Goal: Information Seeking & Learning: Learn about a topic

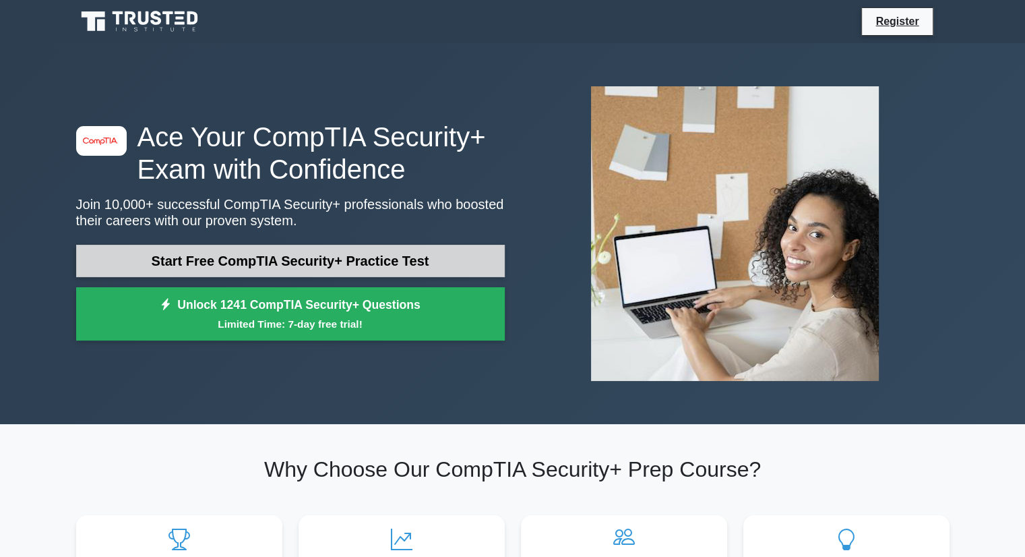
click at [318, 259] on link "Start Free CompTIA Security+ Practice Test" at bounding box center [290, 261] width 429 height 32
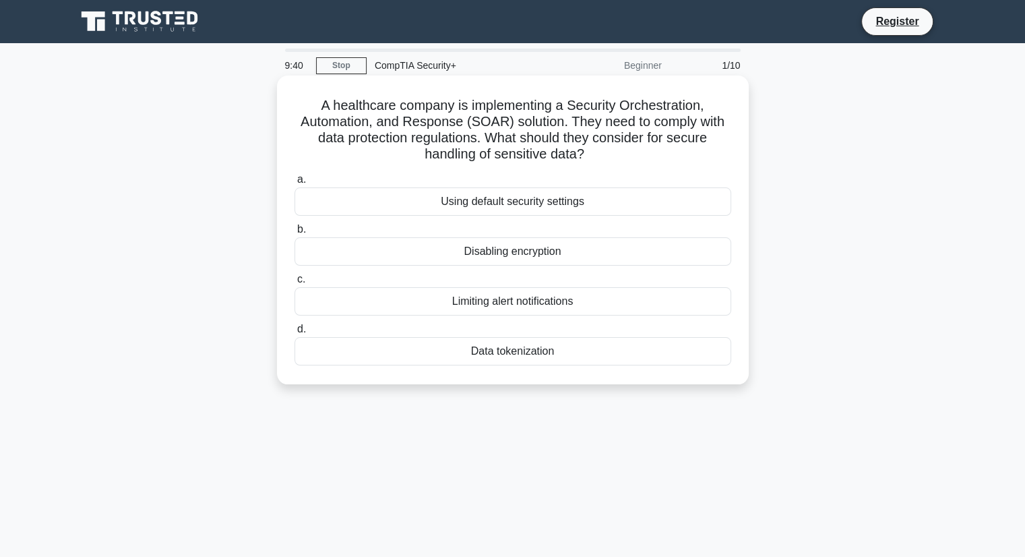
click at [542, 359] on div "Data tokenization" at bounding box center [513, 351] width 437 height 28
click at [295, 334] on input "d. Data tokenization" at bounding box center [295, 329] width 0 height 9
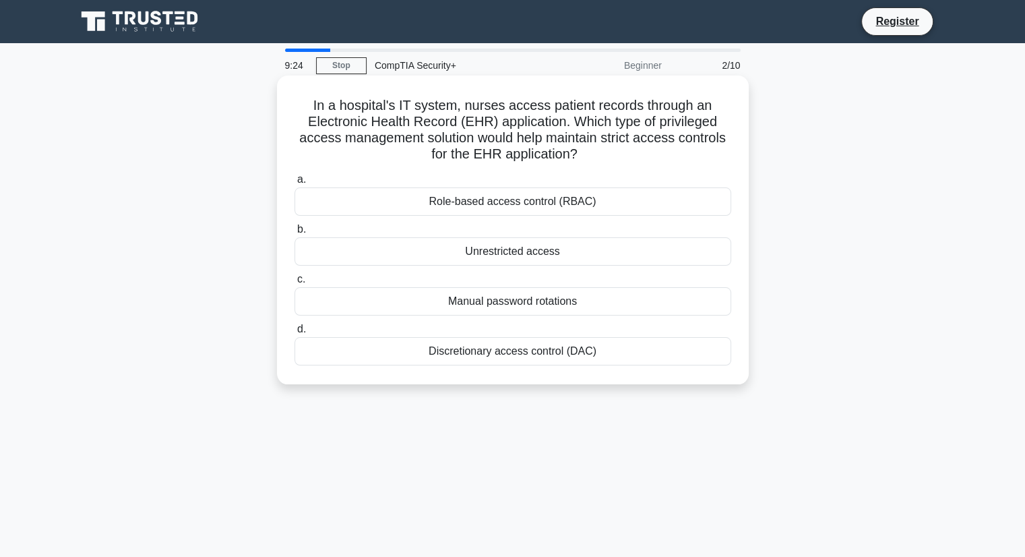
click at [533, 210] on div "Role-based access control (RBAC)" at bounding box center [513, 201] width 437 height 28
click at [295, 184] on input "a. Role-based access control (RBAC)" at bounding box center [295, 179] width 0 height 9
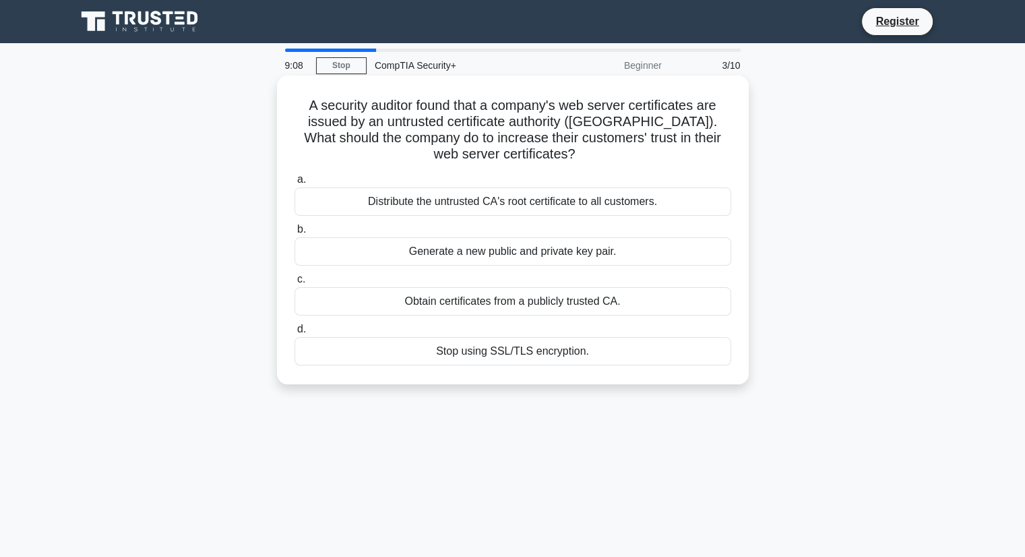
click at [682, 299] on div "Obtain certificates from a publicly trusted CA." at bounding box center [513, 301] width 437 height 28
click at [295, 284] on input "c. Obtain certificates from a publicly trusted CA." at bounding box center [295, 279] width 0 height 9
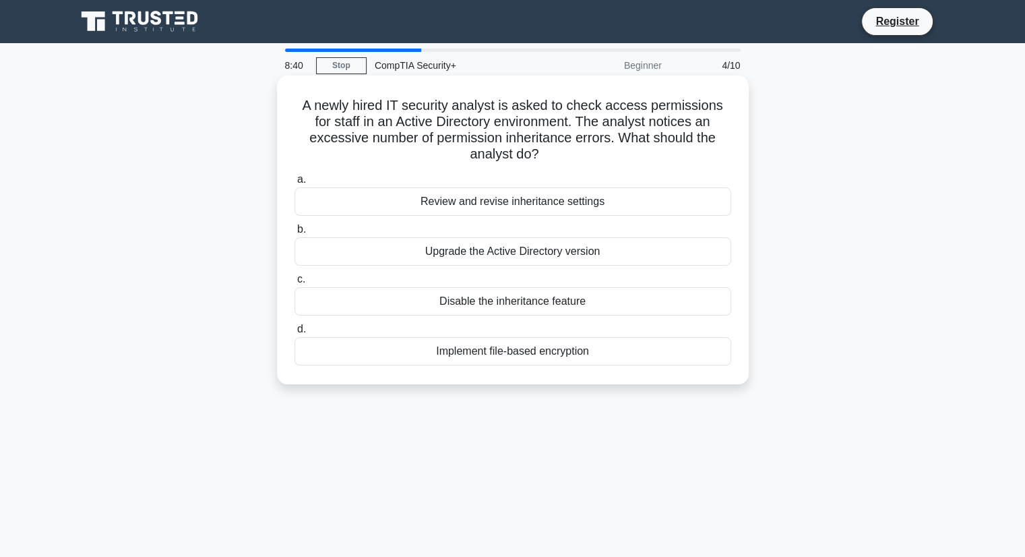
click at [640, 208] on div "Review and revise inheritance settings" at bounding box center [513, 201] width 437 height 28
click at [295, 184] on input "a. Review and revise inheritance settings" at bounding box center [295, 179] width 0 height 9
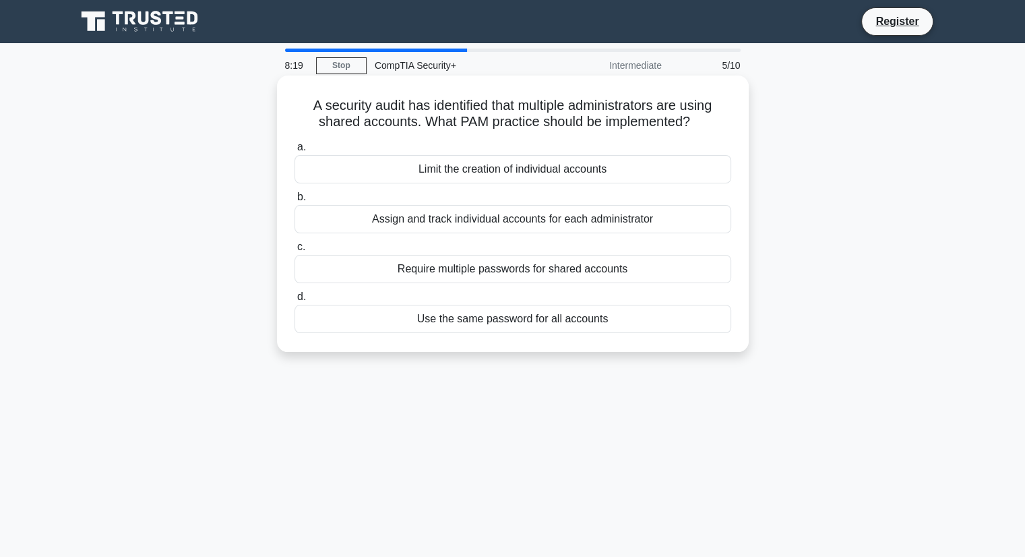
click at [698, 216] on div "Assign and track individual accounts for each administrator" at bounding box center [513, 219] width 437 height 28
click at [295, 202] on input "b. Assign and track individual accounts for each administrator" at bounding box center [295, 197] width 0 height 9
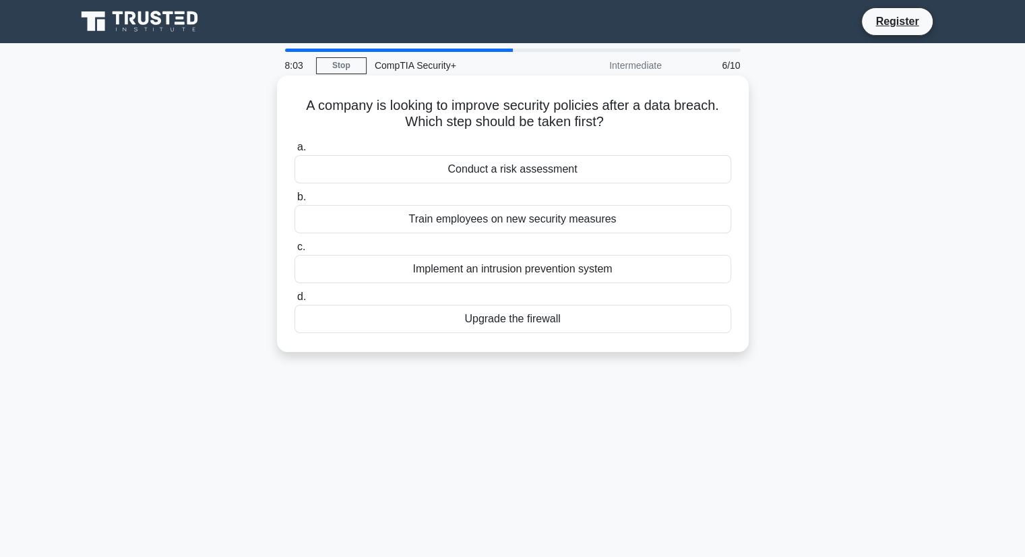
click at [655, 218] on div "Train employees on new security measures" at bounding box center [513, 219] width 437 height 28
click at [295, 202] on input "b. Train employees on new security measures" at bounding box center [295, 197] width 0 height 9
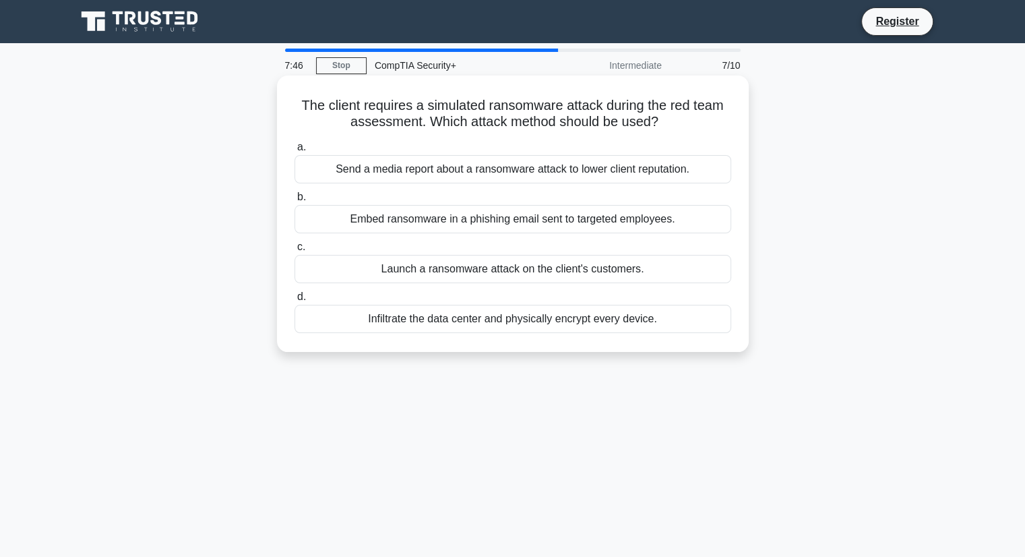
click at [698, 223] on div "Embed ransomware in a phishing email sent to targeted employees." at bounding box center [513, 219] width 437 height 28
click at [295, 202] on input "b. Embed ransomware in a phishing email sent to targeted employees." at bounding box center [295, 197] width 0 height 9
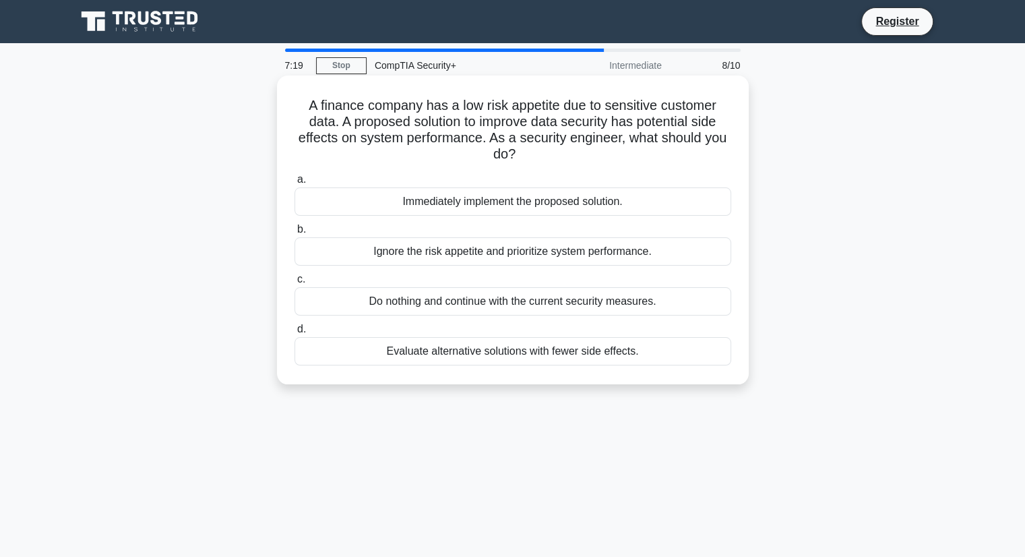
click at [679, 355] on div "Evaluate alternative solutions with fewer side effects." at bounding box center [513, 351] width 437 height 28
click at [295, 334] on input "d. Evaluate alternative solutions with fewer side effects." at bounding box center [295, 329] width 0 height 9
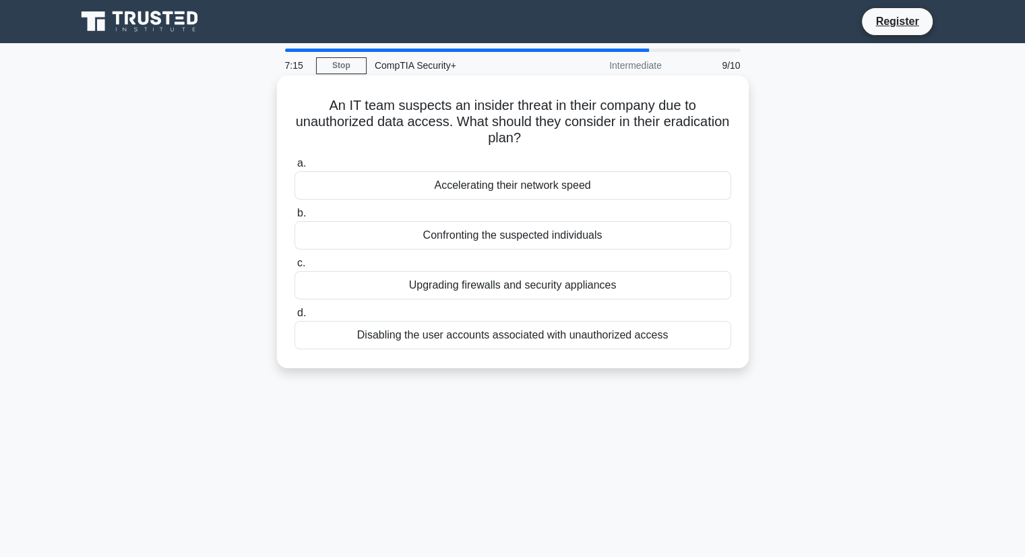
click at [487, 109] on h5 "An IT team suspects an insider threat in their company due to unauthorized data…" at bounding box center [512, 122] width 439 height 50
click at [613, 233] on div "Confronting the suspected individuals" at bounding box center [513, 235] width 437 height 28
click at [295, 218] on input "b. Confronting the suspected individuals" at bounding box center [295, 213] width 0 height 9
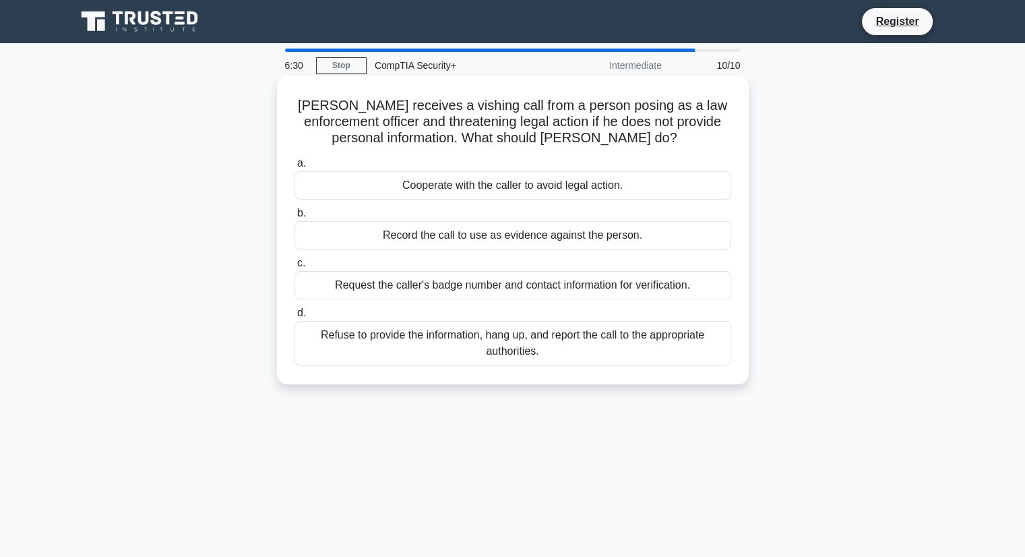
click at [703, 284] on div "Request the caller's badge number and contact information for verification." at bounding box center [513, 285] width 437 height 28
click at [295, 268] on input "c. Request the caller's badge number and contact information for verification." at bounding box center [295, 263] width 0 height 9
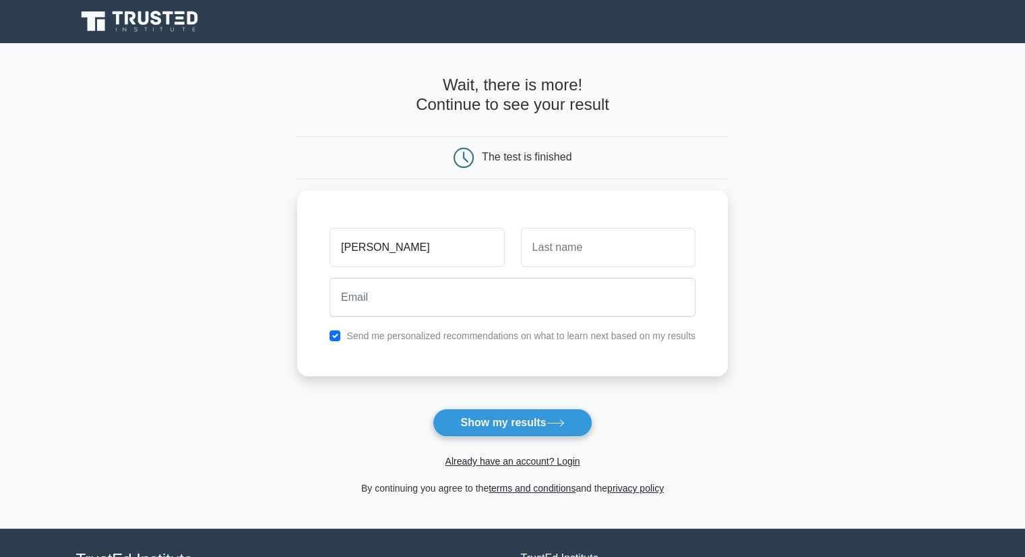
type input "Salvatore"
type input "Garasto"
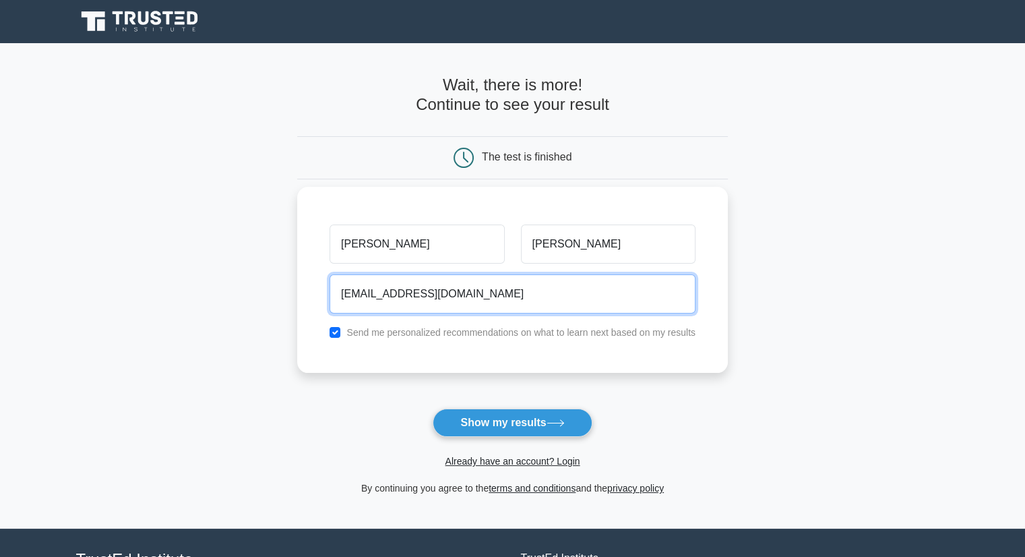
type input "salvatoregarasto91@gmail.com"
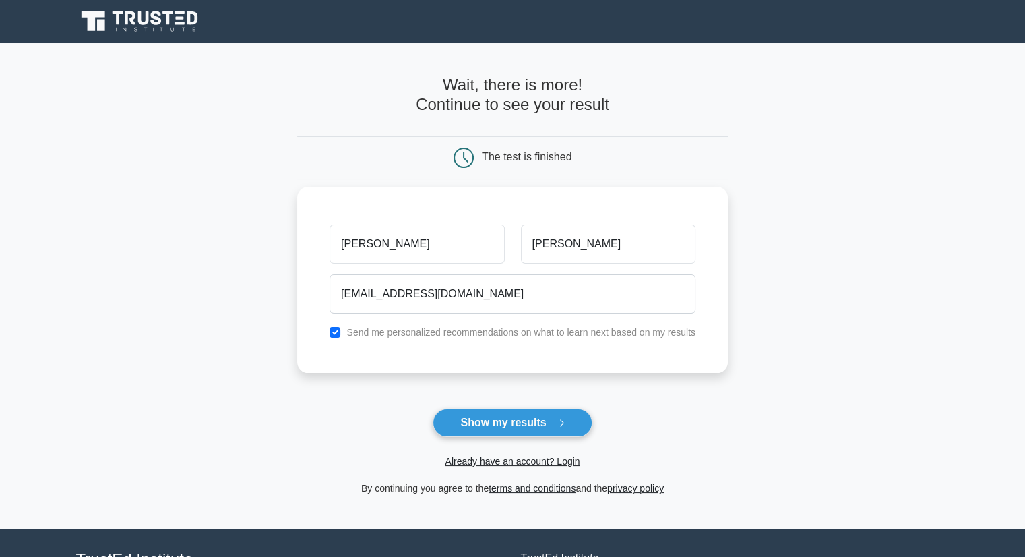
click at [400, 327] on label "Send me personalized recommendations on what to learn next based on my results" at bounding box center [520, 332] width 349 height 11
click at [338, 332] on input "checkbox" at bounding box center [335, 332] width 11 height 11
checkbox input "false"
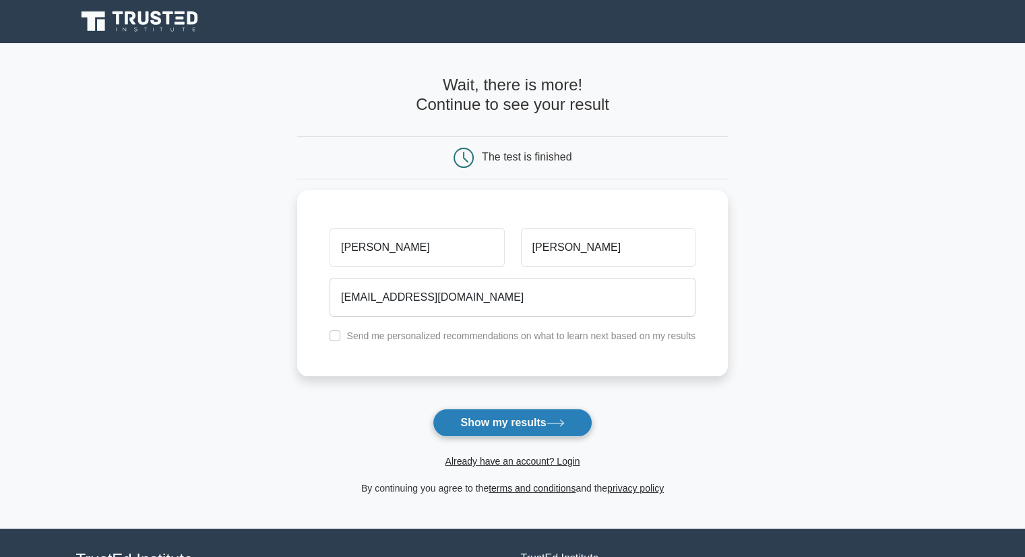
click at [500, 425] on button "Show my results" at bounding box center [512, 422] width 159 height 28
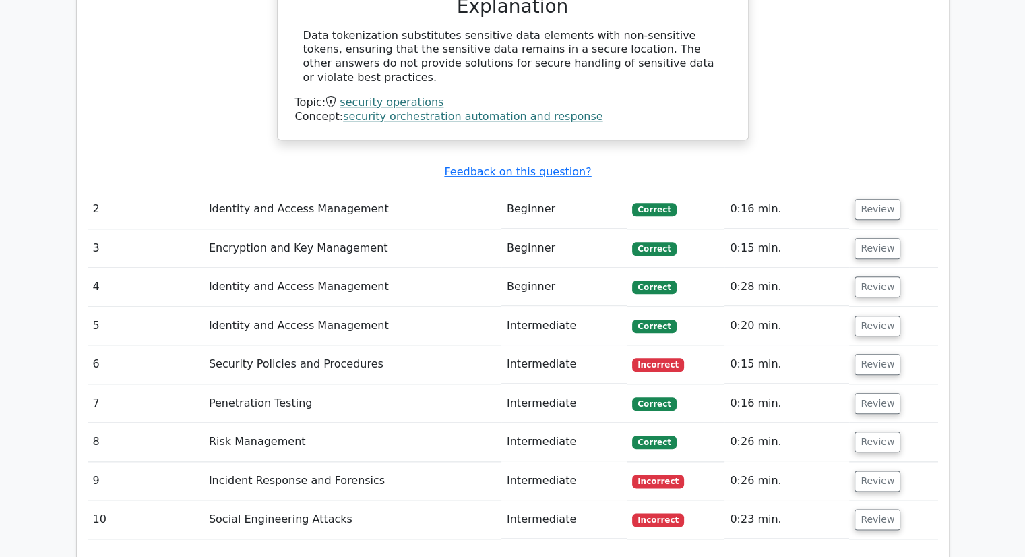
scroll to position [1483, 0]
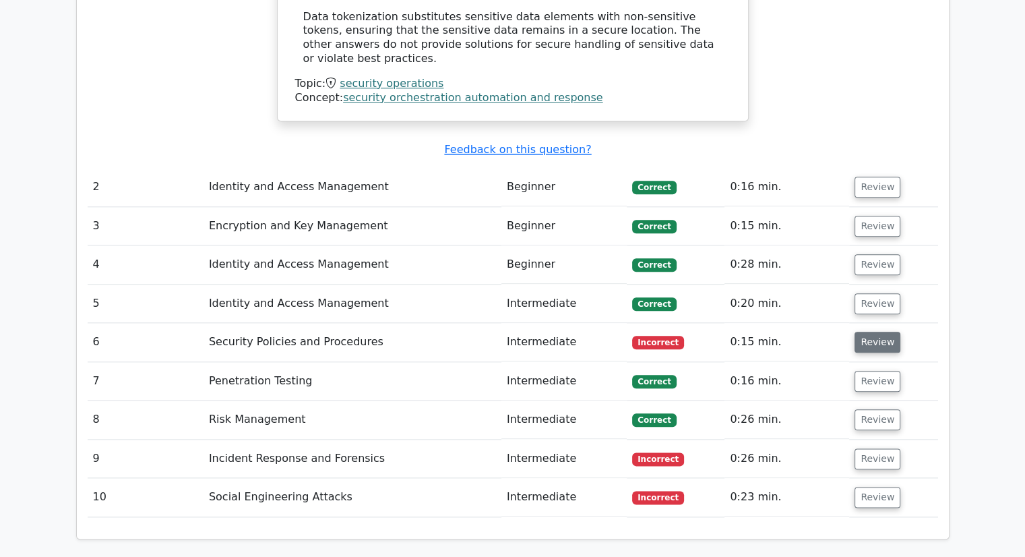
click at [863, 332] on button "Review" at bounding box center [878, 342] width 46 height 21
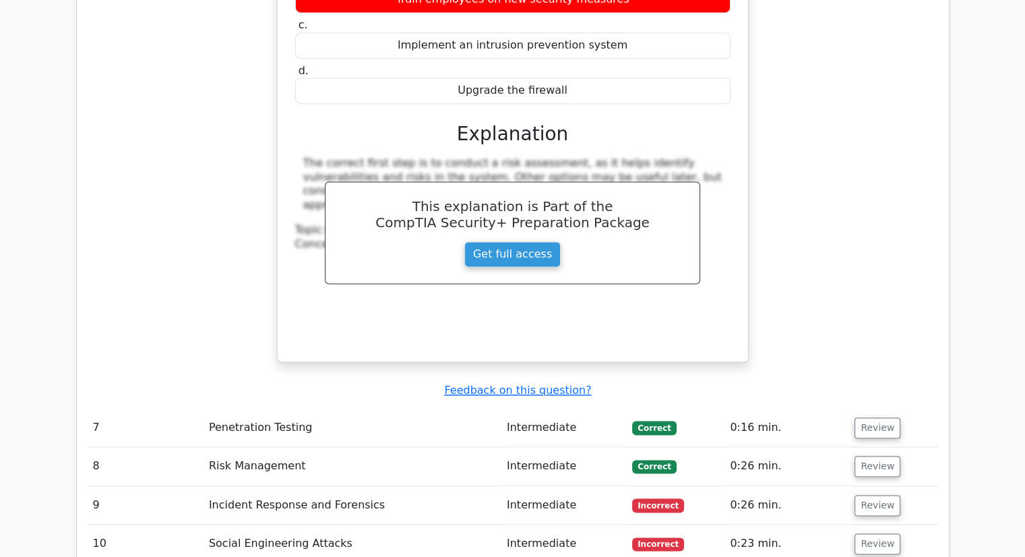
scroll to position [2090, 0]
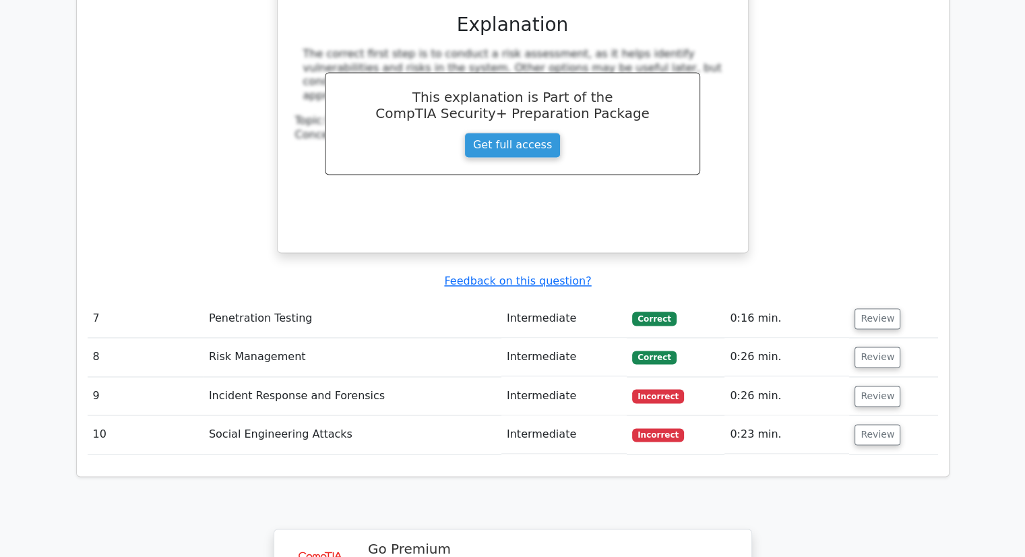
click at [326, 377] on td "Incident Response and Forensics" at bounding box center [353, 396] width 298 height 38
click at [867, 386] on button "Review" at bounding box center [878, 396] width 46 height 21
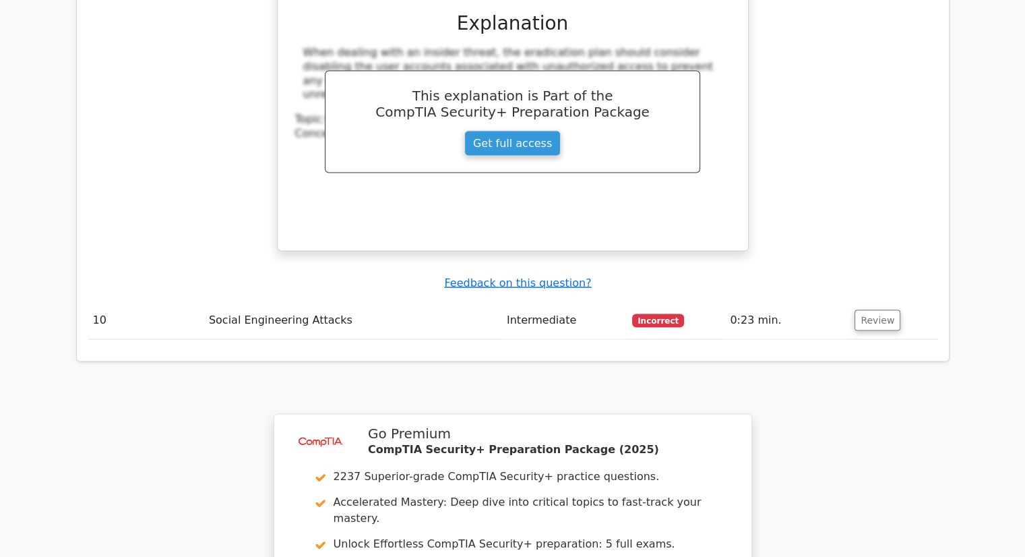
scroll to position [2758, 0]
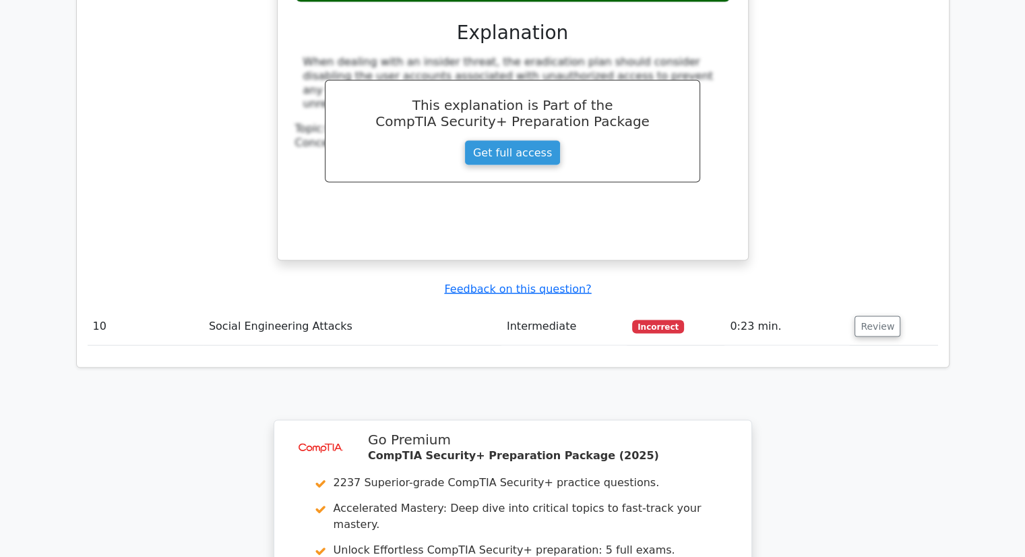
click at [537, 307] on td "Intermediate" at bounding box center [564, 326] width 125 height 38
click at [877, 316] on button "Review" at bounding box center [878, 326] width 46 height 21
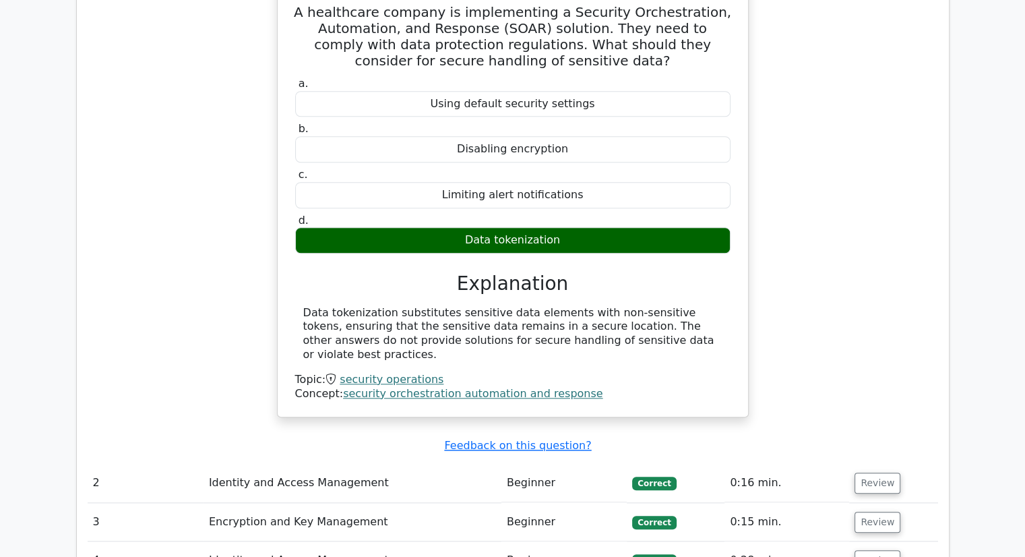
scroll to position [0, 0]
